Goal: Information Seeking & Learning: Understand process/instructions

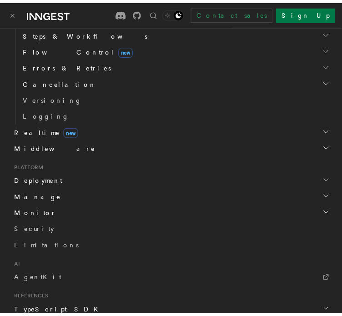
scroll to position [340, 0]
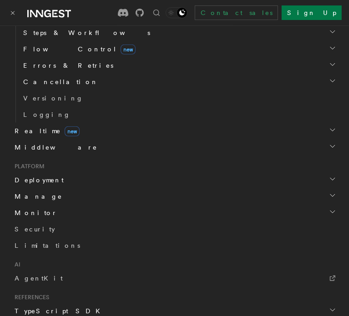
click at [44, 180] on span "Deployment" at bounding box center [37, 180] width 53 height 9
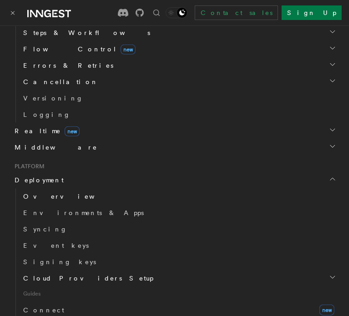
click at [34, 198] on span "Overview" at bounding box center [70, 196] width 94 height 7
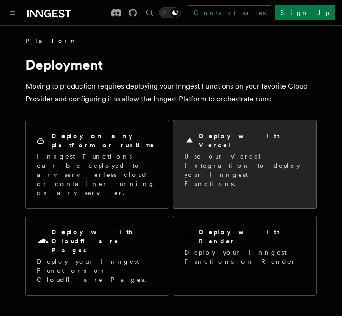
click at [266, 155] on p "Use our Vercel Integration to deploy your Inngest Functions." at bounding box center [244, 170] width 121 height 36
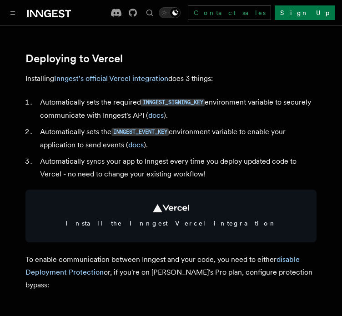
scroll to position [442, 0]
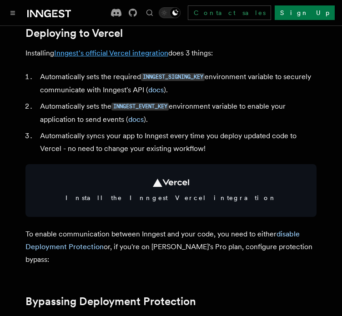
click at [98, 57] on link "Inngest's official Vercel integration" at bounding box center [111, 53] width 114 height 9
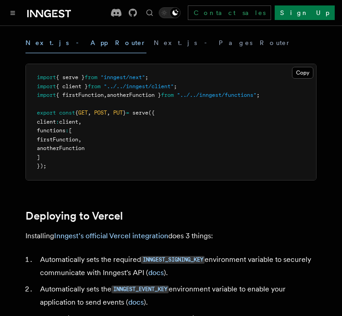
scroll to position [316, 0]
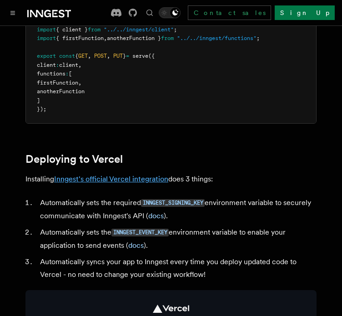
click at [117, 183] on link "Inngest's official Vercel integration" at bounding box center [111, 179] width 114 height 9
